Goal: Information Seeking & Learning: Learn about a topic

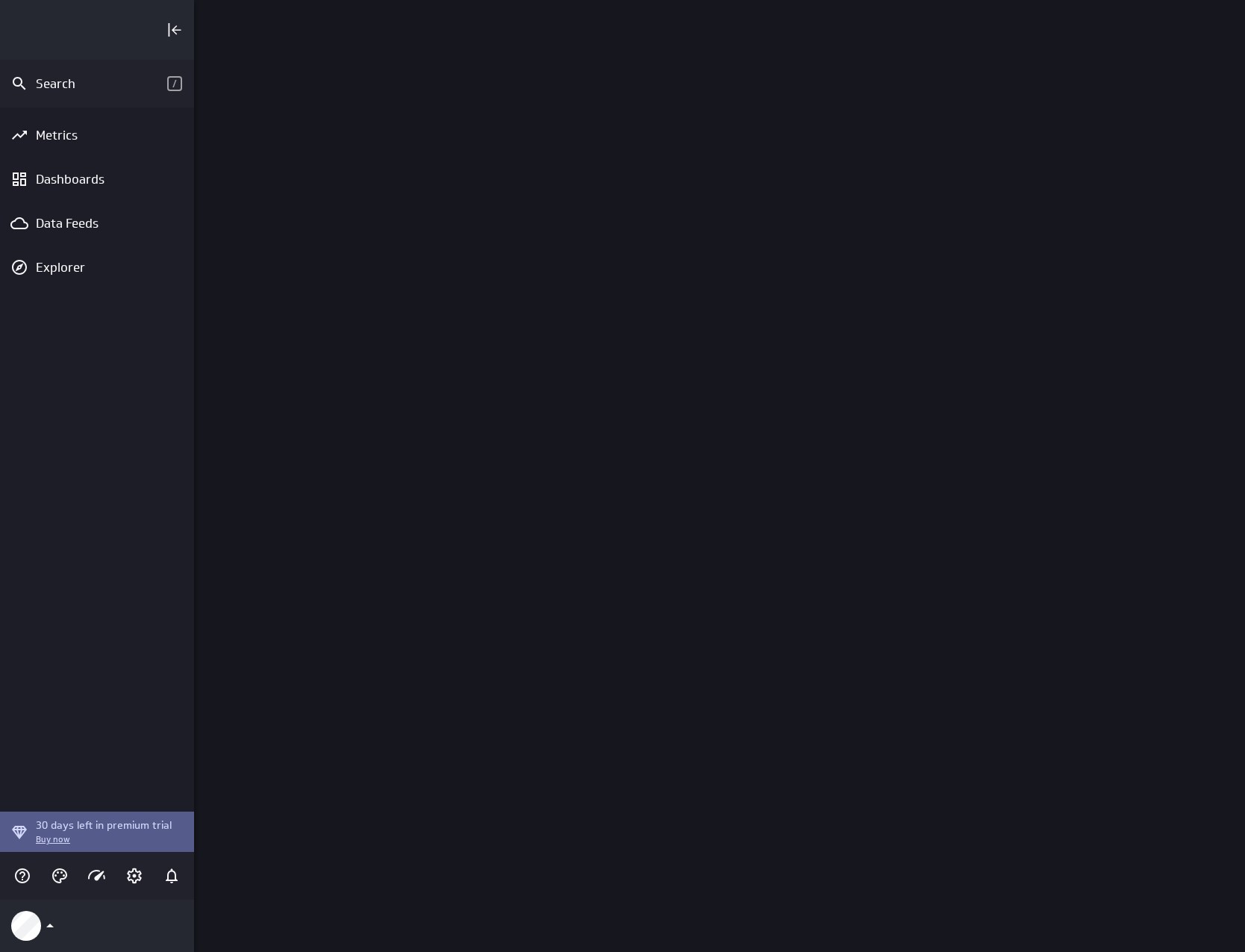
scroll to position [975, 1074]
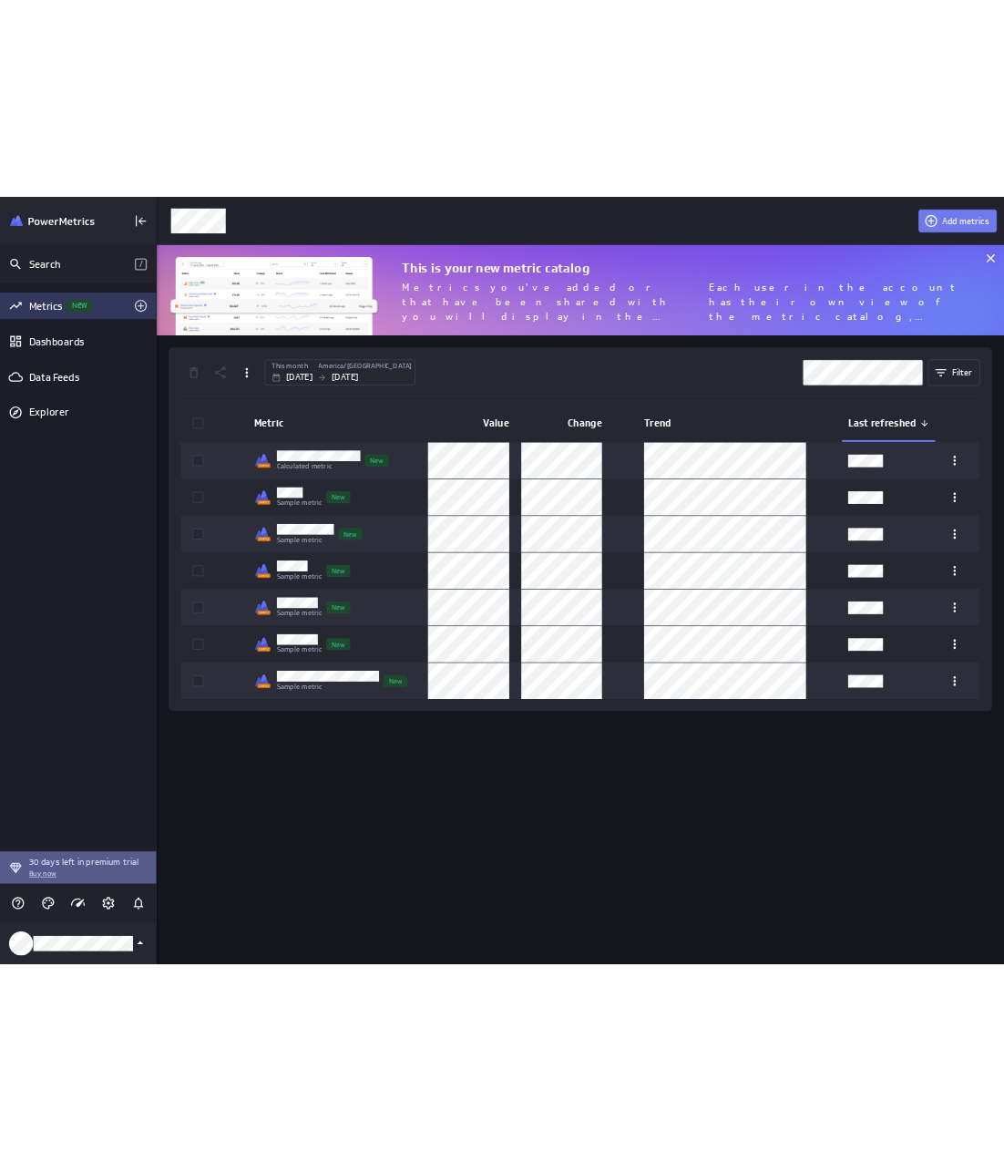
scroll to position [165, 1311]
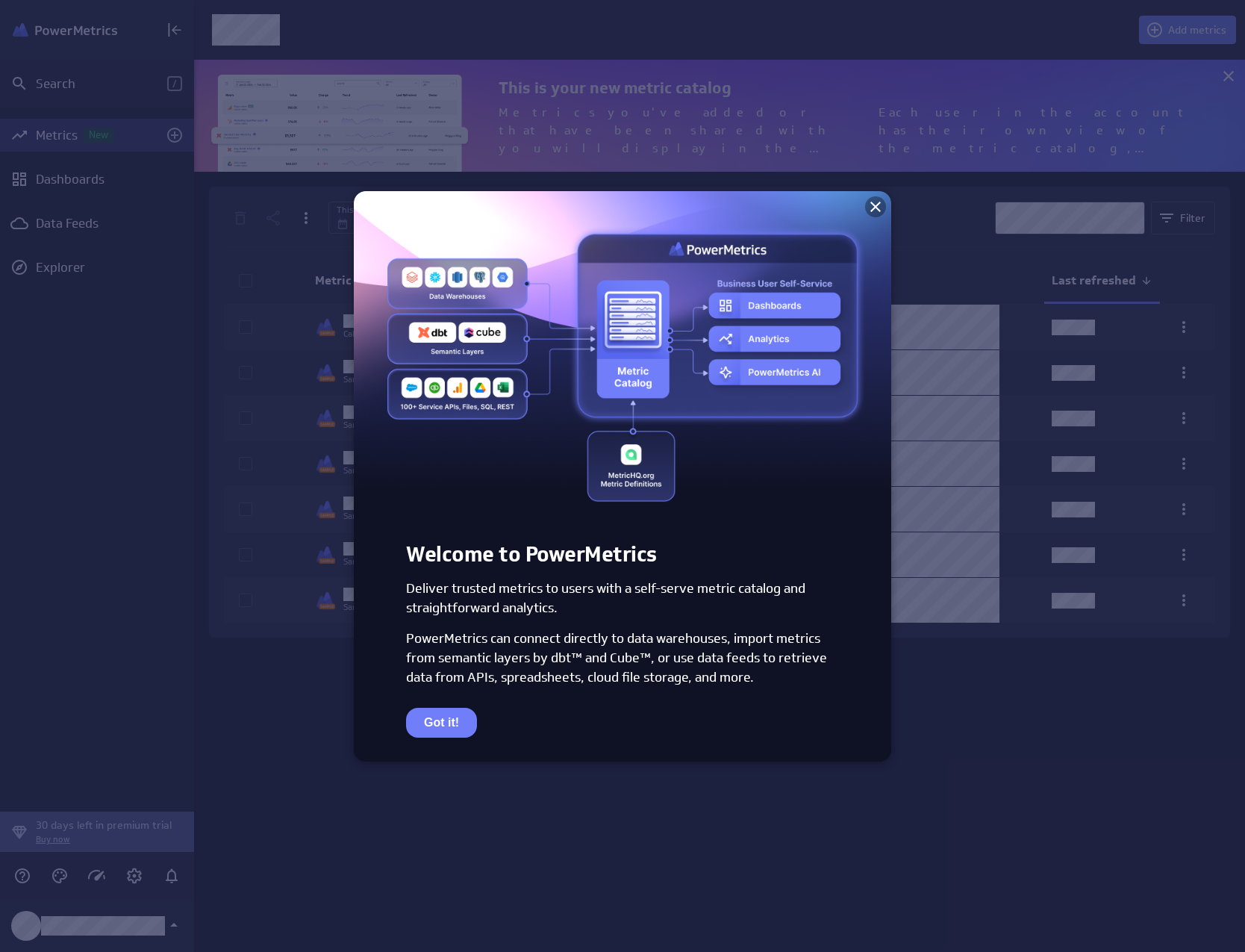
click at [873, 200] on icon at bounding box center [876, 206] width 18 height 18
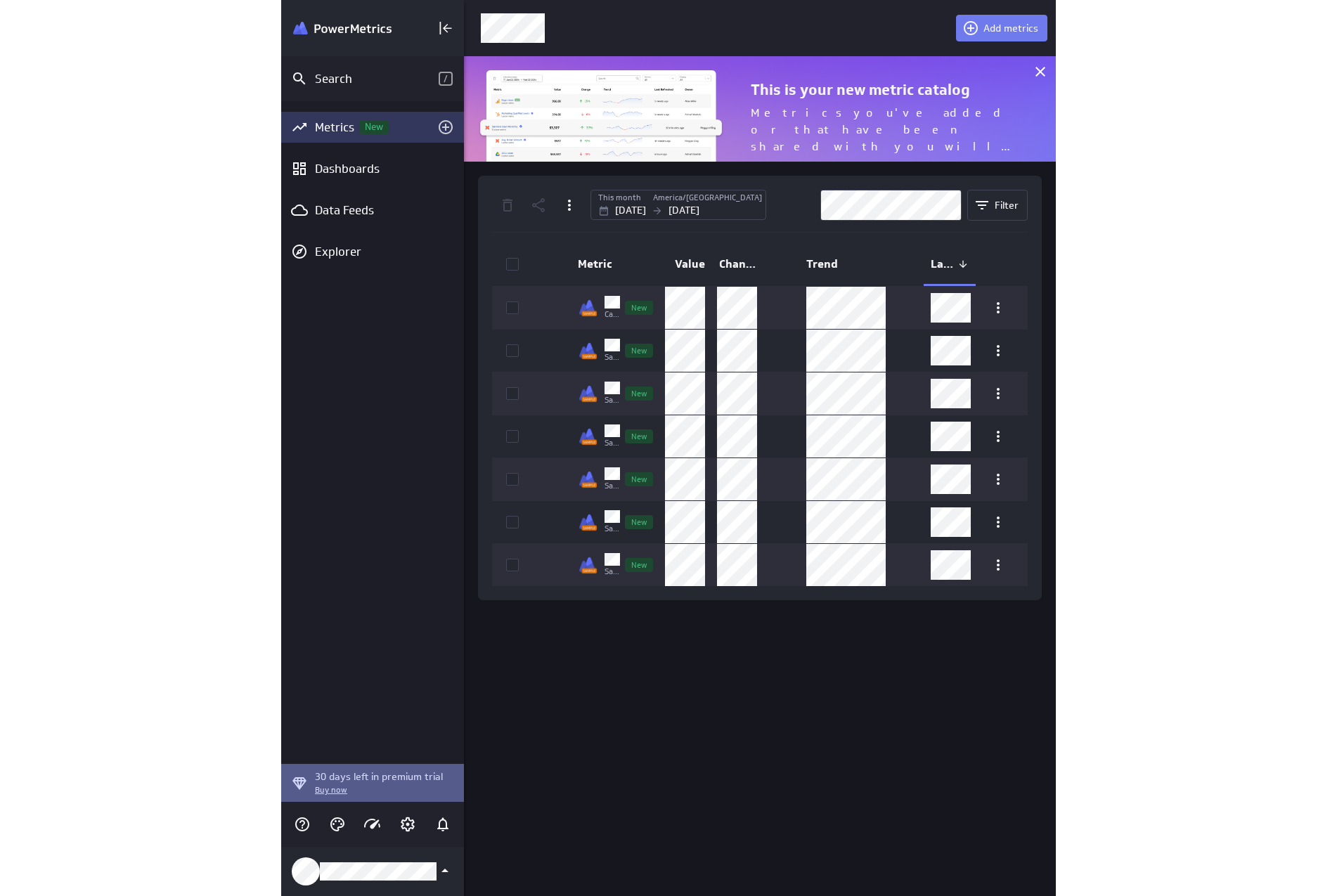
scroll to position [918, 1177]
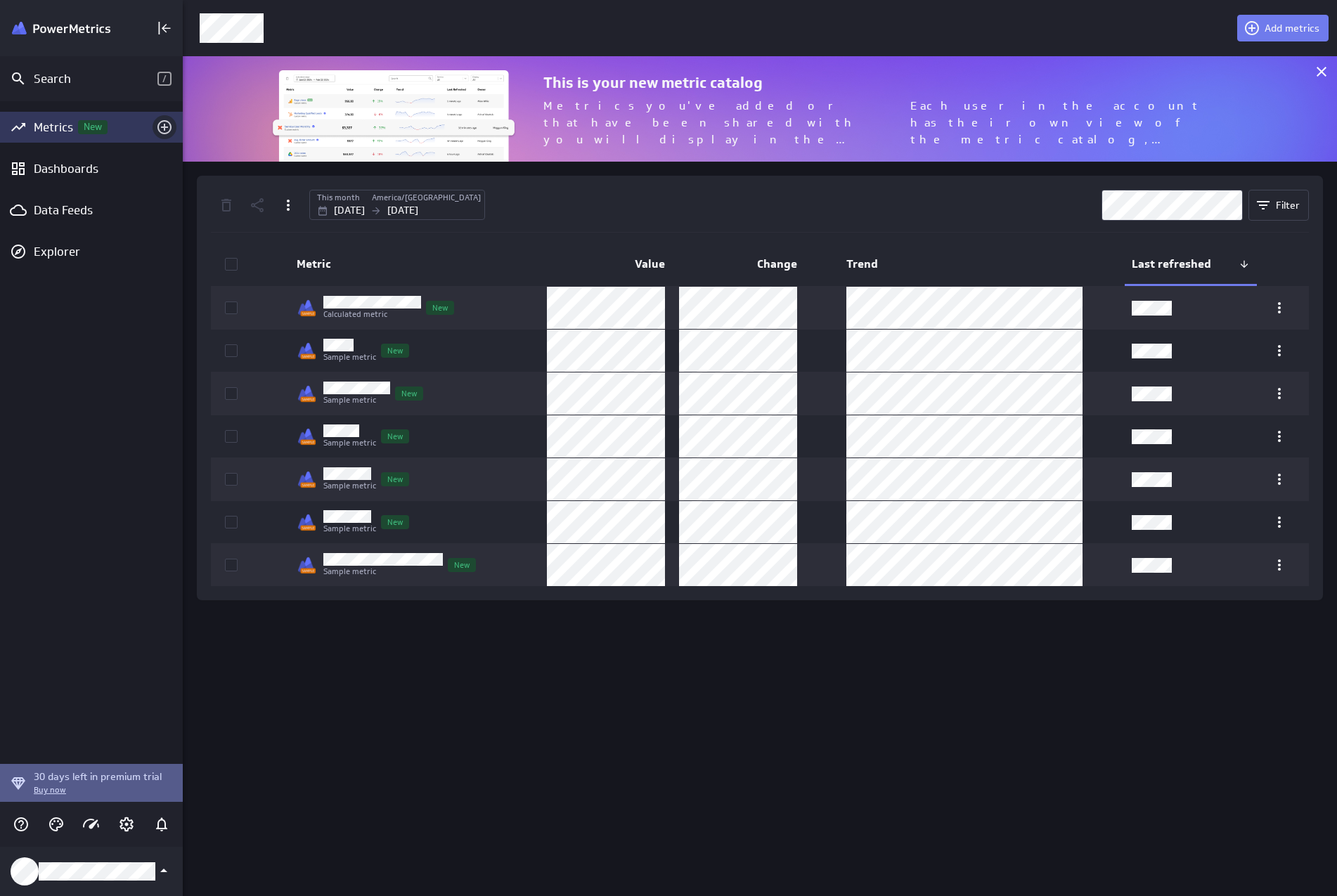
click at [163, 126] on icon "Add metrics" at bounding box center [164, 127] width 17 height 17
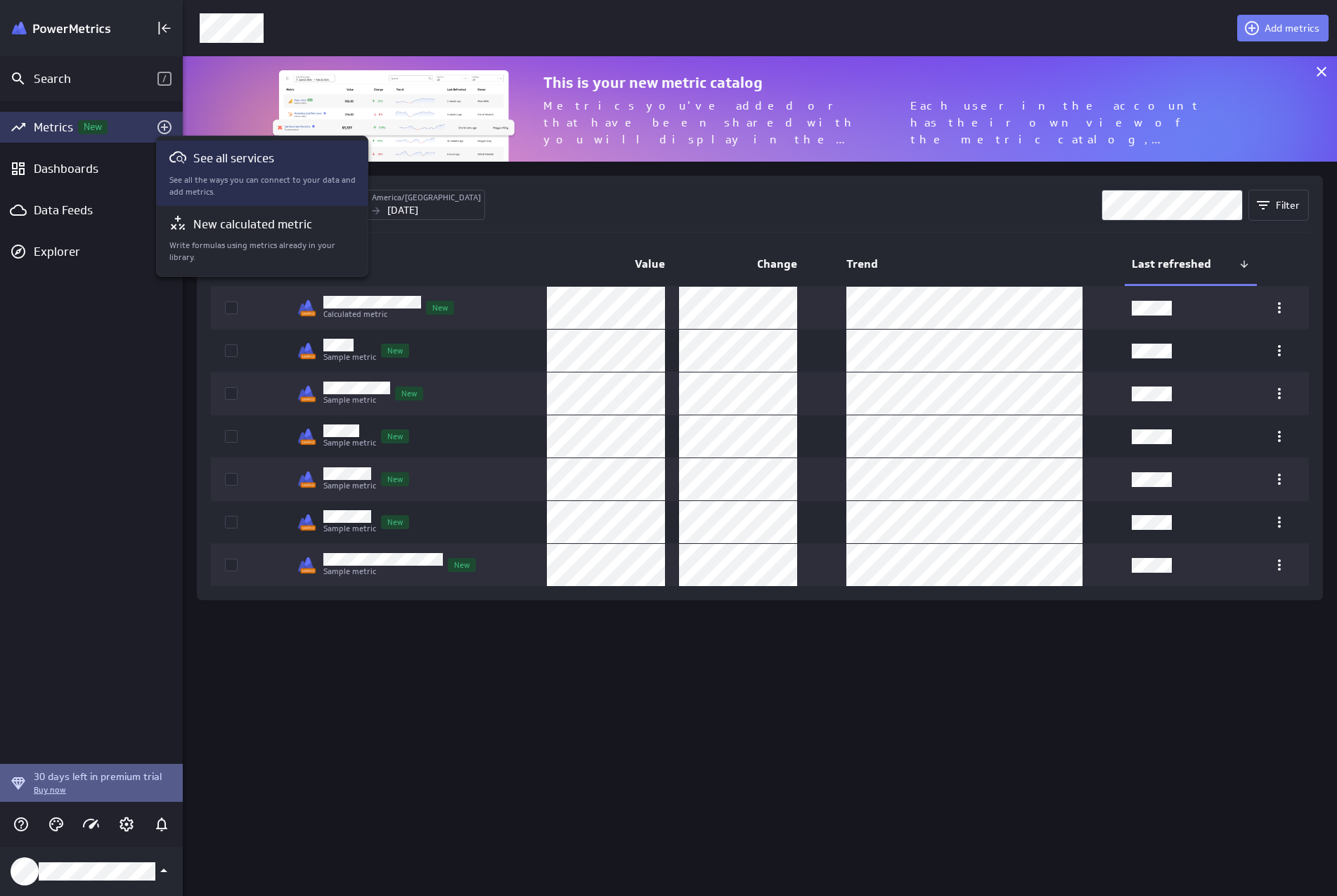
click at [235, 170] on div "See all services See all the ways you can connect to your data and add metrics." at bounding box center [263, 173] width 187 height 49
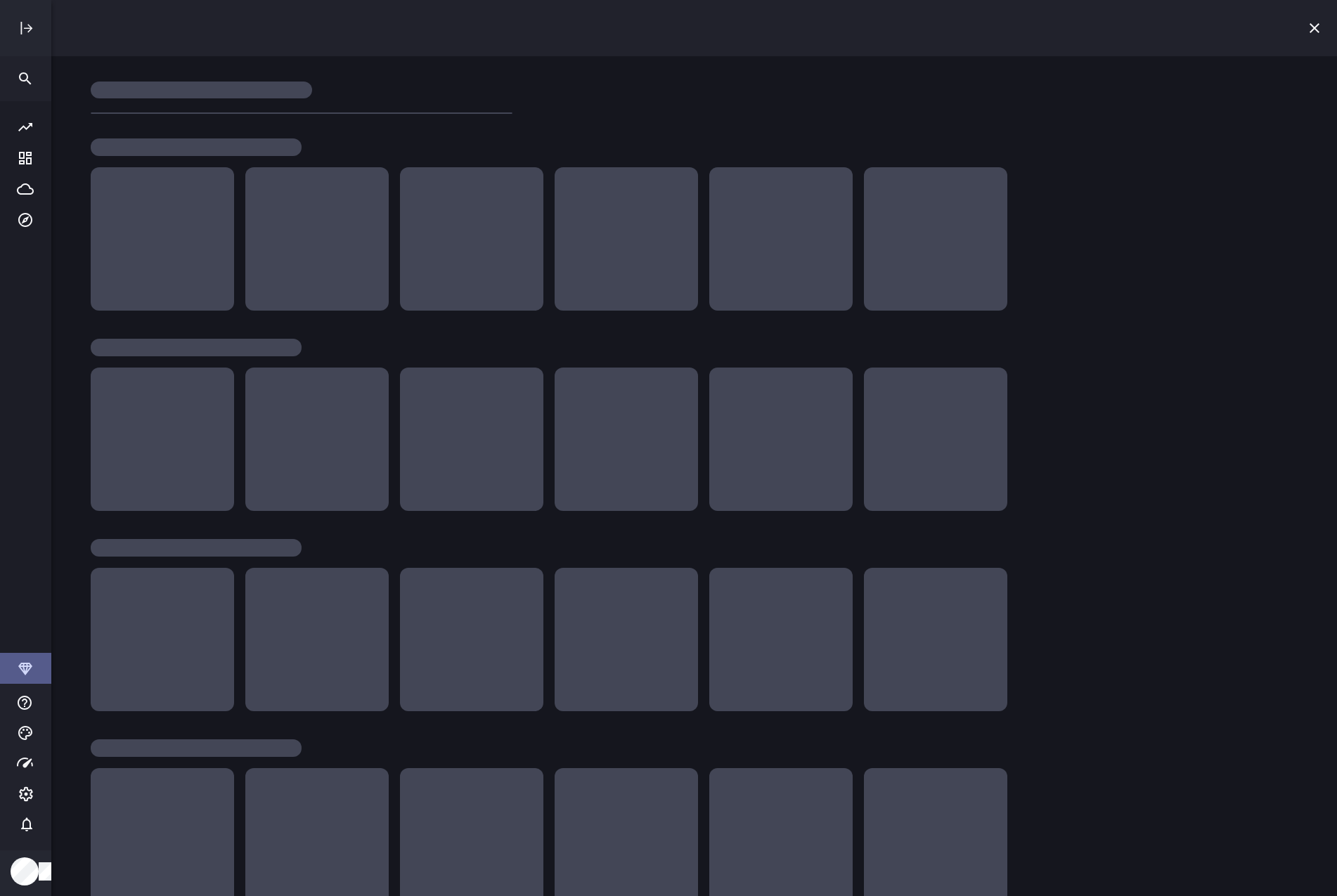
scroll to position [918, 1310]
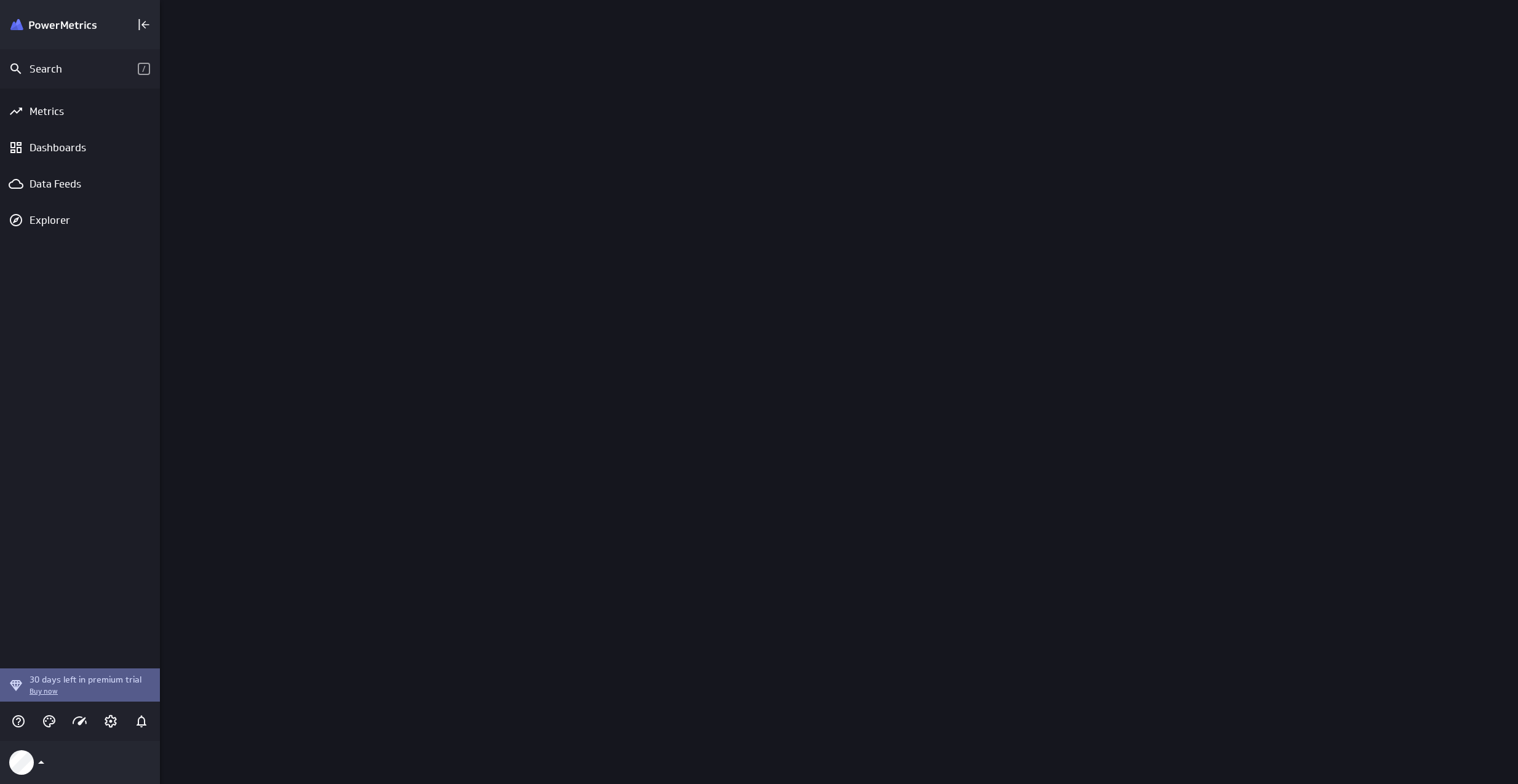
scroll to position [803, 1377]
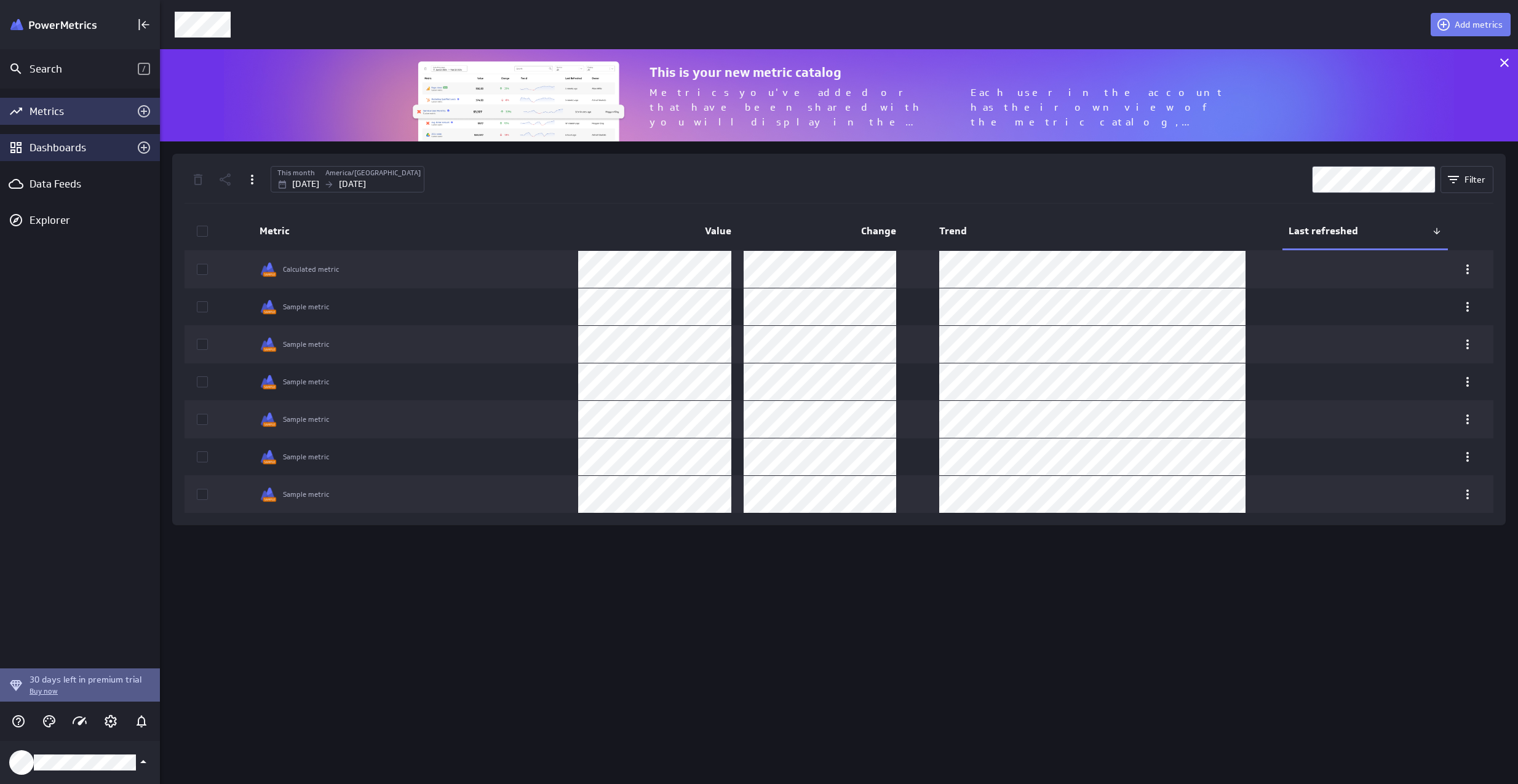
scroll to position [111, 1377]
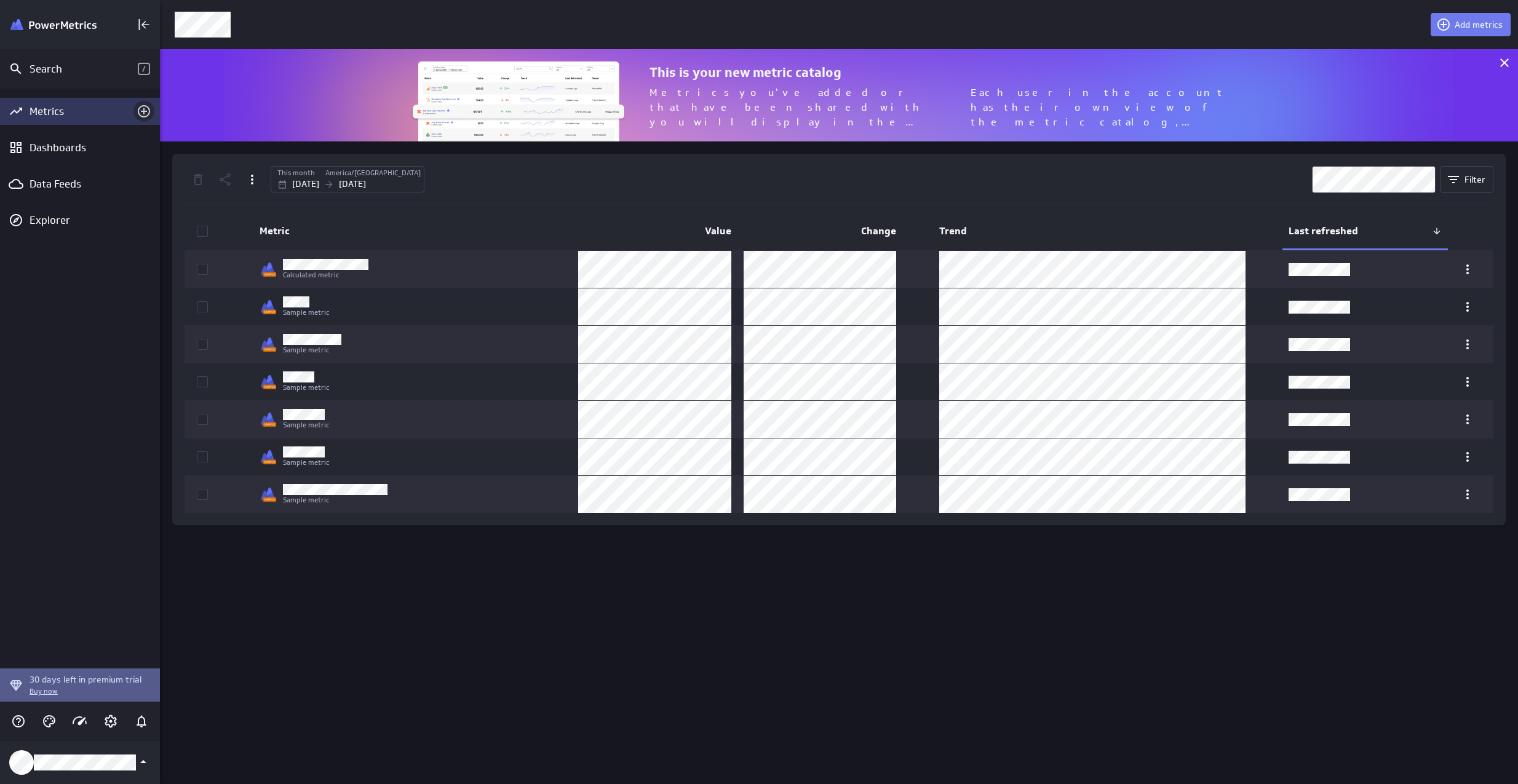
click at [146, 113] on icon "Add metrics" at bounding box center [144, 111] width 15 height 15
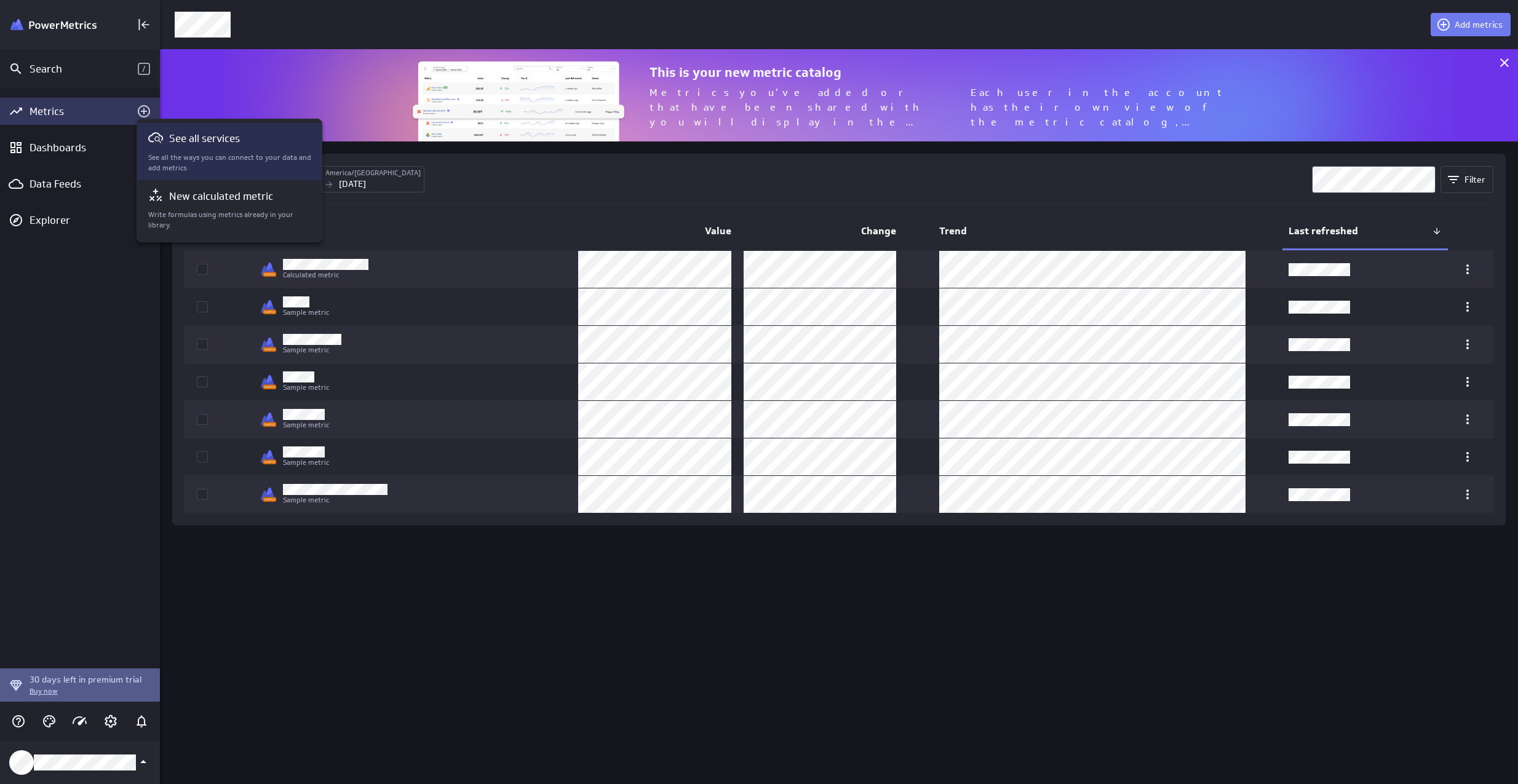
click at [246, 161] on p "See all the ways you can connect to your data and add metrics." at bounding box center [230, 163] width 163 height 21
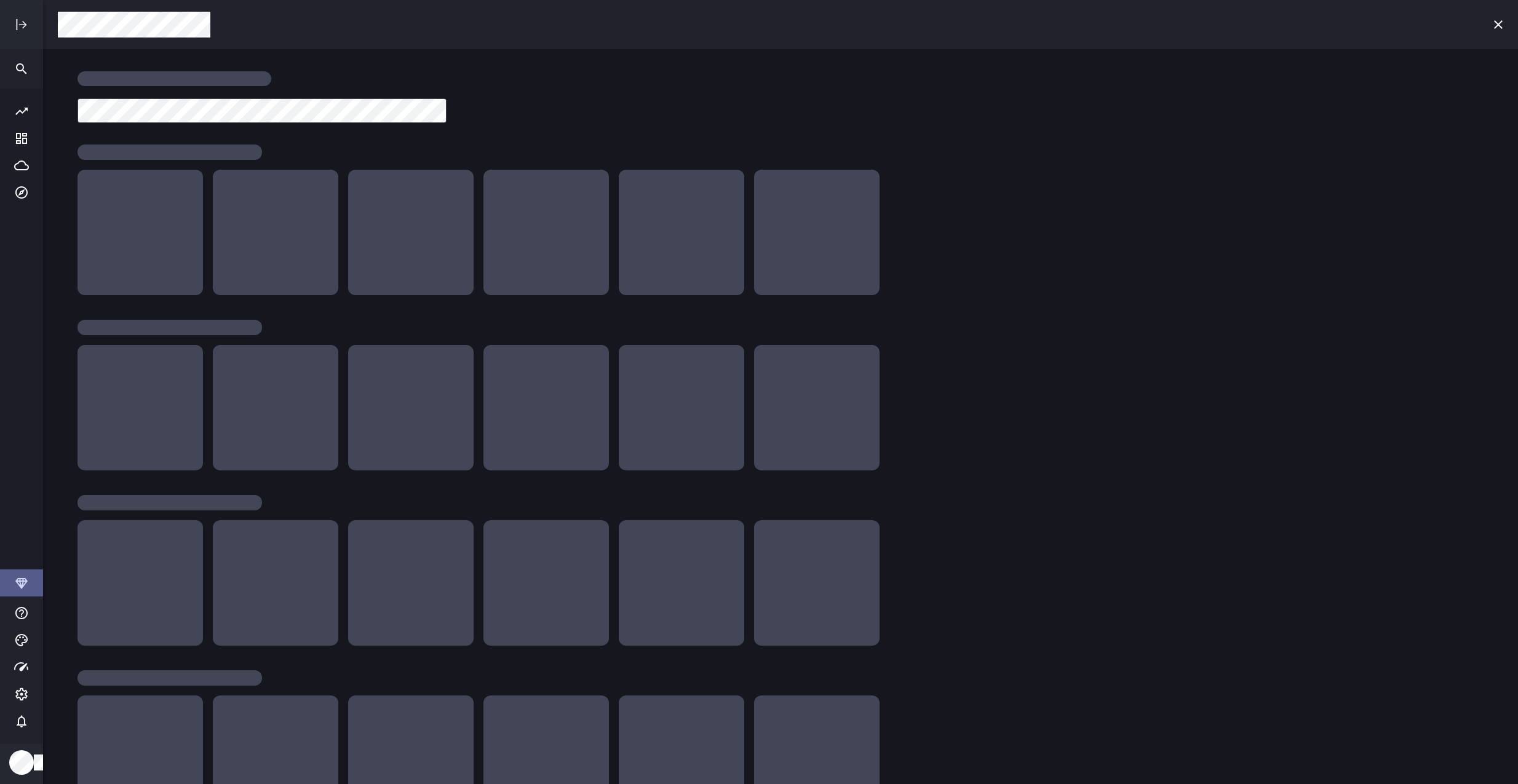
scroll to position [803, 1494]
